Goal: Information Seeking & Learning: Learn about a topic

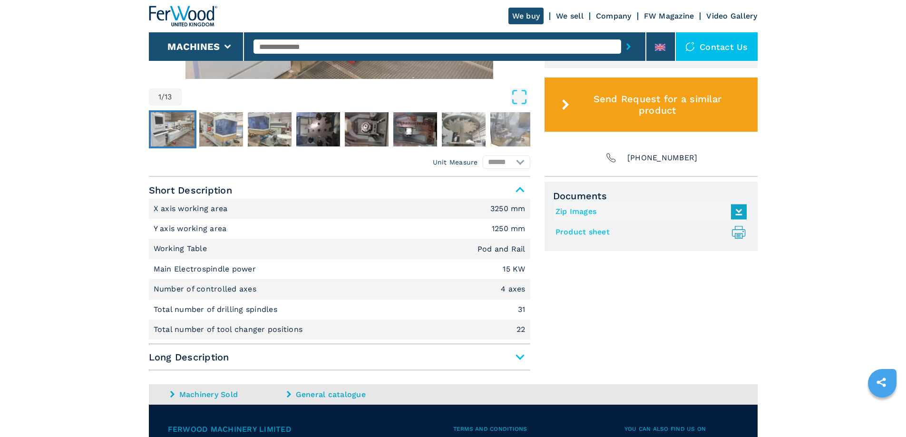
scroll to position [571, 0]
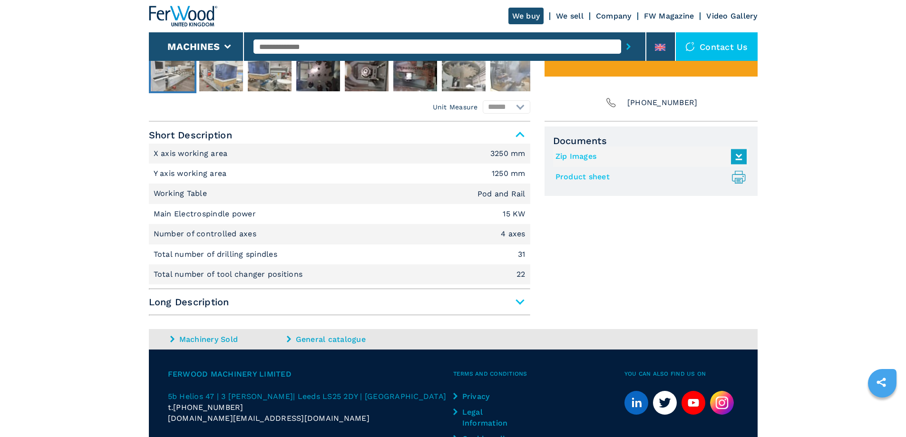
click at [334, 305] on span "Long Description" at bounding box center [340, 302] width 382 height 17
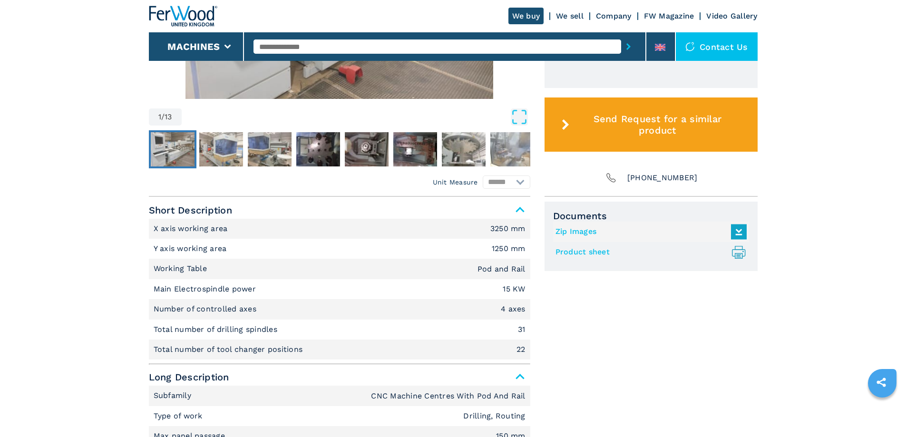
scroll to position [361, 0]
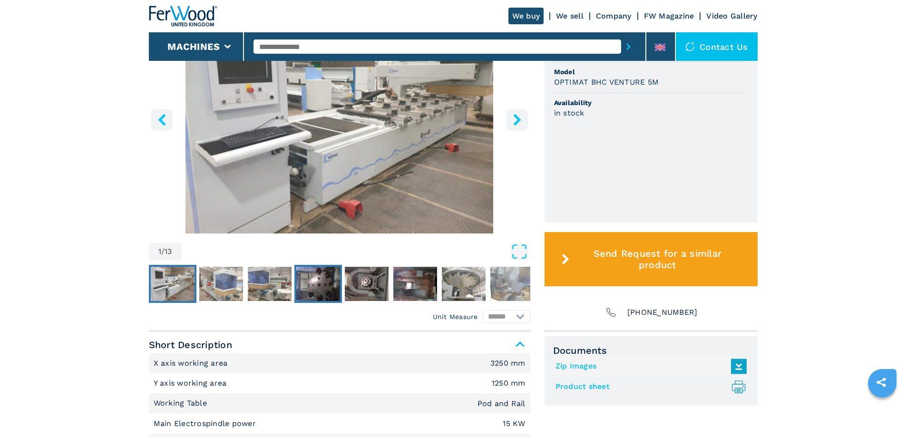
click at [320, 278] on img "Go to Slide 4" at bounding box center [318, 284] width 44 height 34
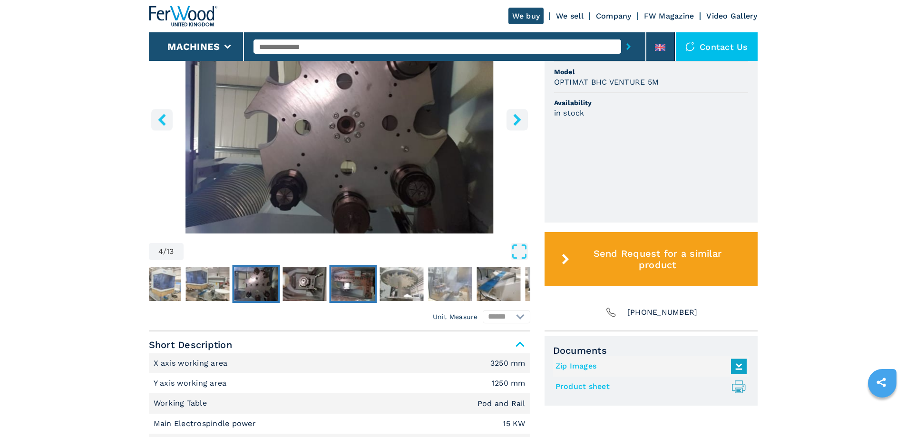
click at [331, 285] on img "Go to Slide 6" at bounding box center [353, 284] width 44 height 34
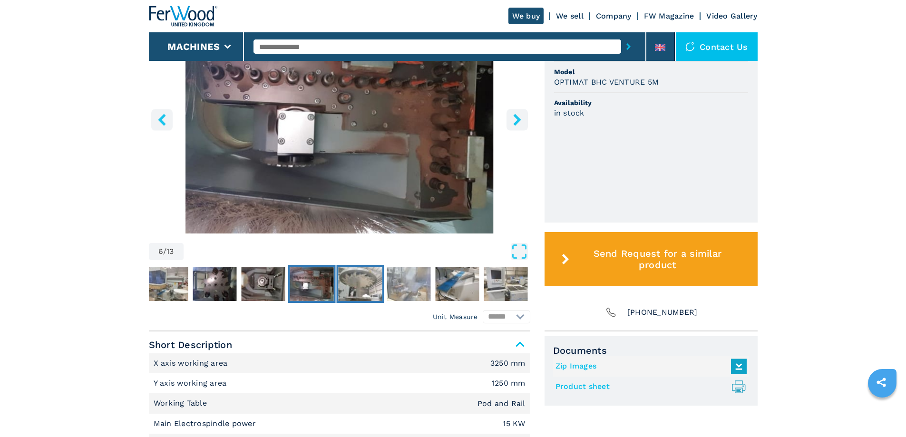
click at [344, 284] on img "Go to Slide 7" at bounding box center [360, 284] width 44 height 34
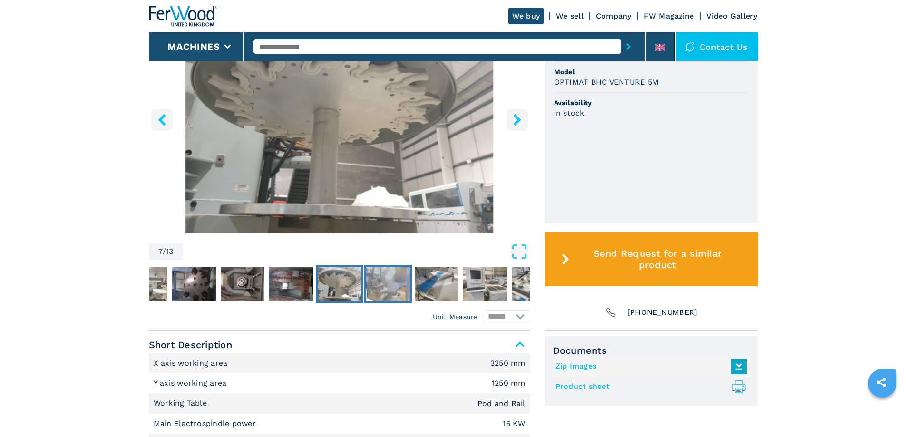
click at [385, 288] on img "Go to Slide 8" at bounding box center [388, 284] width 44 height 34
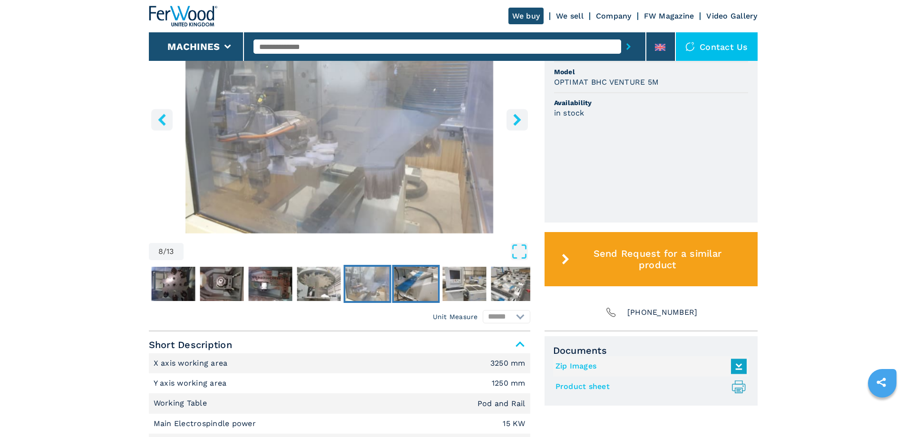
click at [420, 287] on img "Go to Slide 9" at bounding box center [416, 284] width 44 height 34
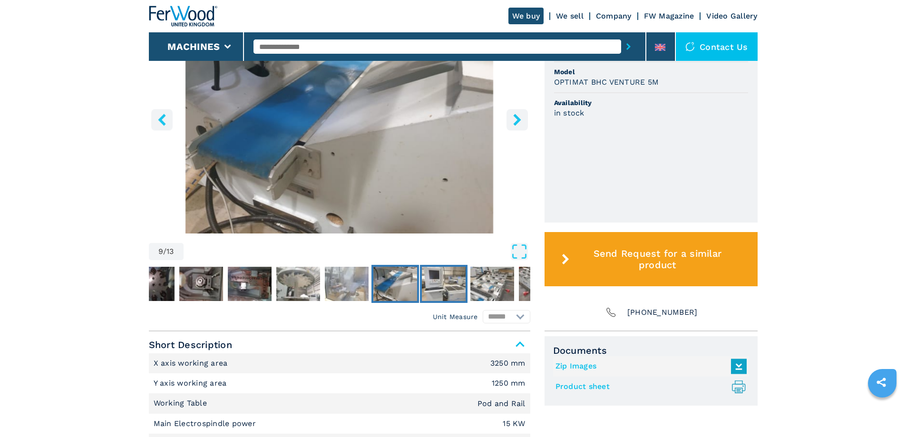
click at [453, 288] on img "Go to Slide 10" at bounding box center [444, 284] width 44 height 34
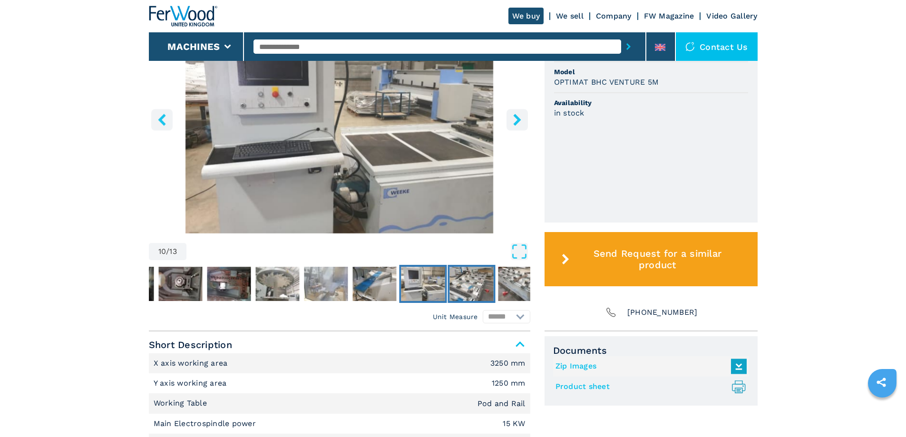
click at [473, 286] on img "Go to Slide 11" at bounding box center [472, 284] width 44 height 34
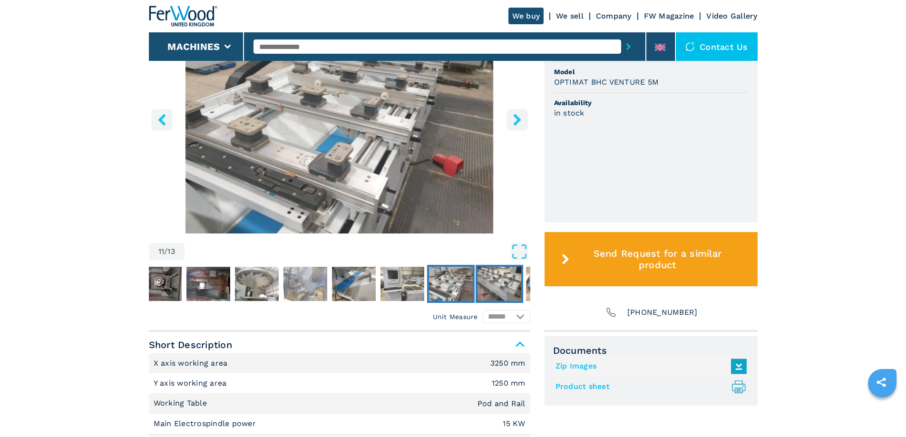
click at [508, 287] on img "Go to Slide 12" at bounding box center [500, 284] width 44 height 34
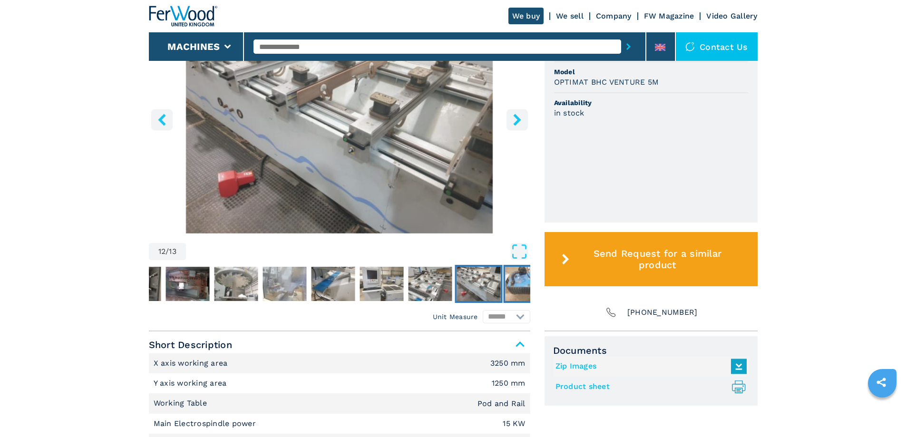
click at [515, 278] on img "Go to Slide 13" at bounding box center [527, 284] width 44 height 34
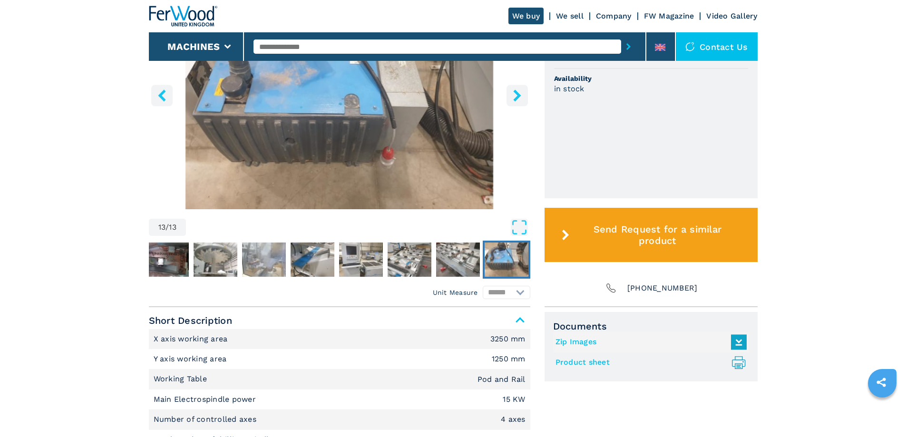
scroll to position [409, 0]
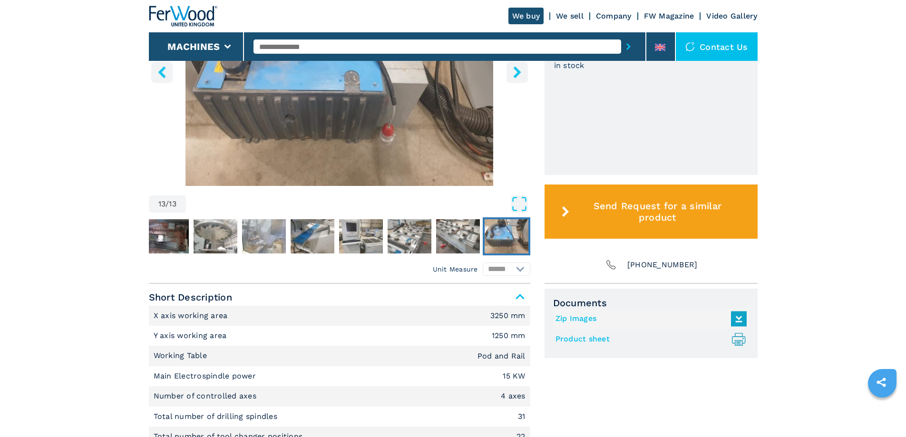
click at [509, 239] on img "Go to Slide 13" at bounding box center [507, 236] width 44 height 34
click at [275, 234] on img "Go to Slide 8" at bounding box center [264, 236] width 44 height 34
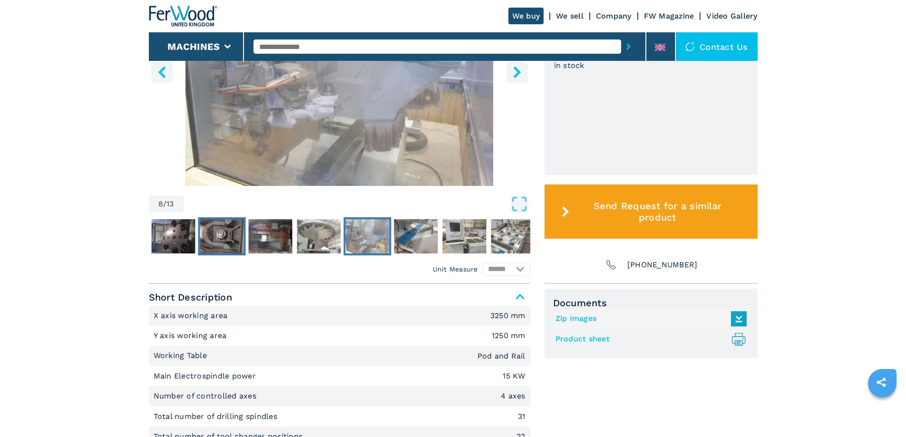
click at [219, 229] on img "Go to Slide 5" at bounding box center [222, 236] width 44 height 34
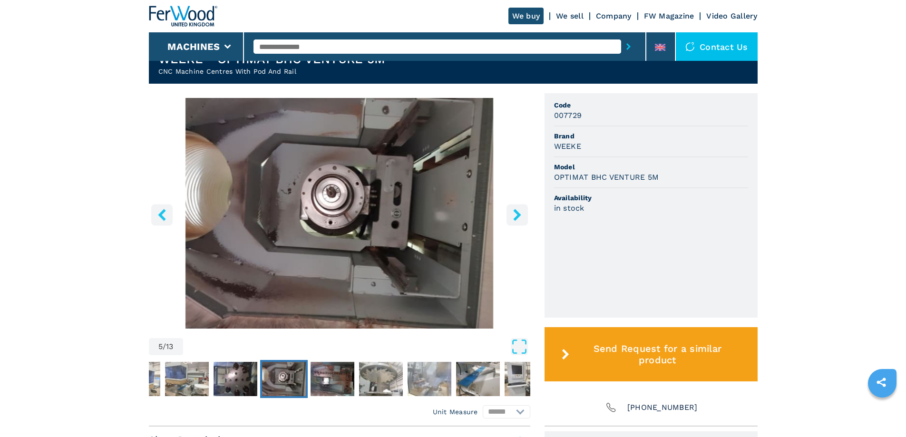
scroll to position [314, 0]
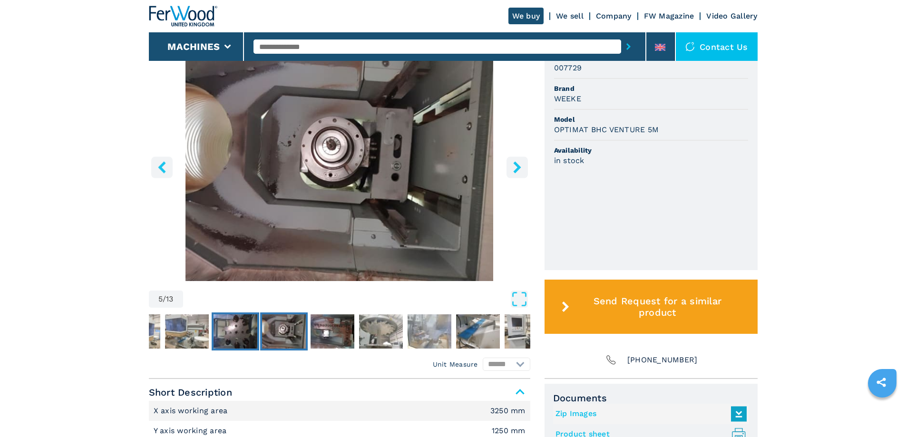
click at [216, 329] on img "Go to Slide 4" at bounding box center [236, 332] width 44 height 34
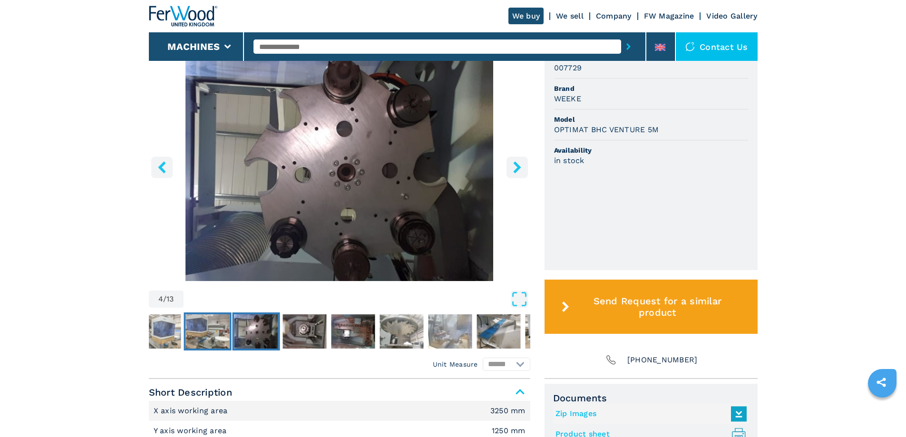
click at [197, 334] on img "Go to Slide 3" at bounding box center [208, 332] width 44 height 34
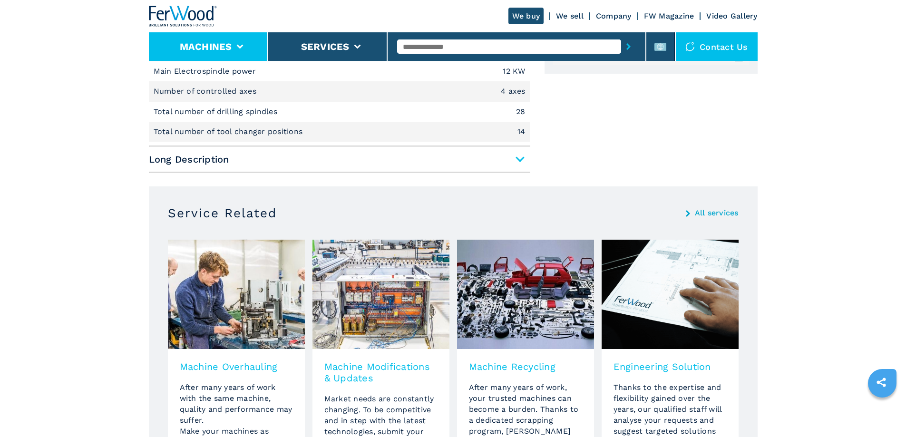
scroll to position [523, 0]
